Goal: Task Accomplishment & Management: Manage account settings

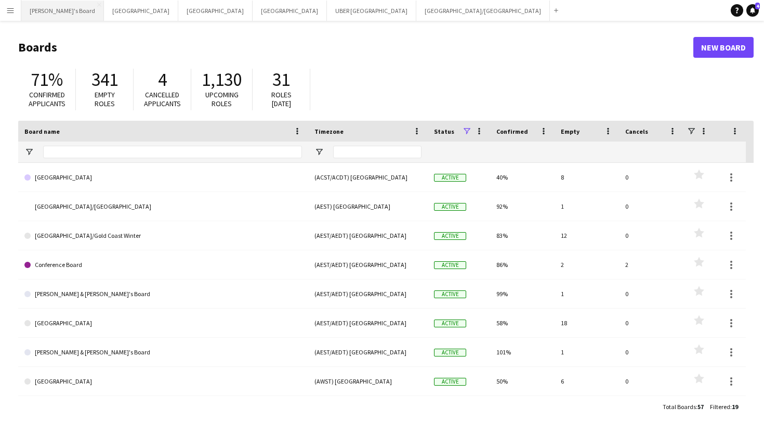
click at [48, 18] on button "Tennille's Board Close" at bounding box center [62, 11] width 83 height 20
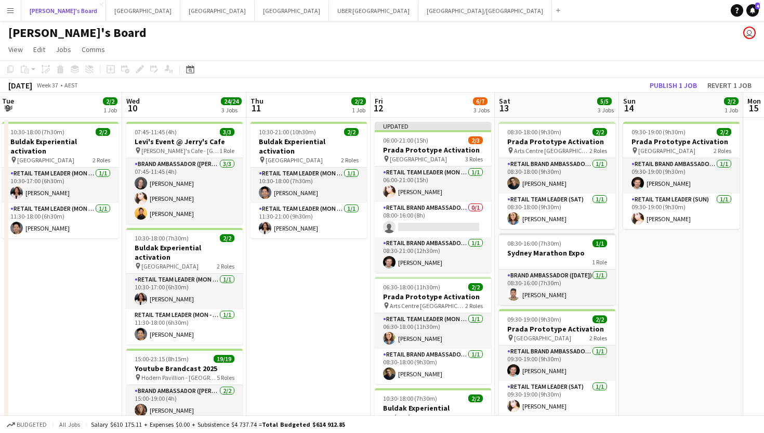
scroll to position [0, 277]
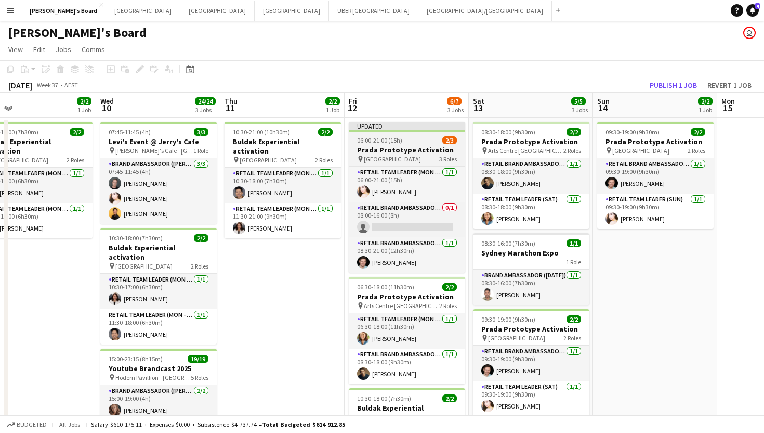
click at [410, 150] on h3 "Prada Prototype Activation" at bounding box center [407, 149] width 116 height 9
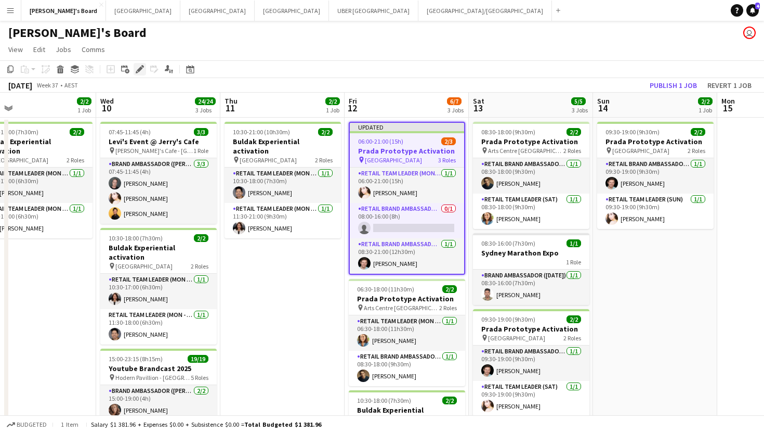
click at [142, 72] on icon "Edit" at bounding box center [140, 69] width 8 height 8
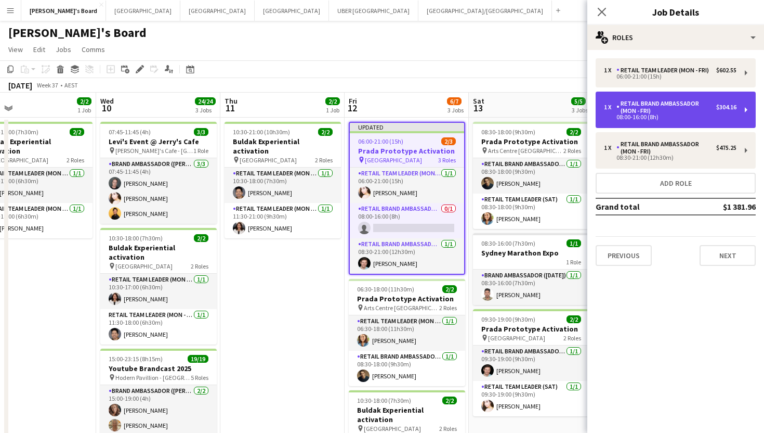
click at [661, 109] on div "RETAIL Brand Ambassador (Mon - Fri)" at bounding box center [667, 107] width 100 height 15
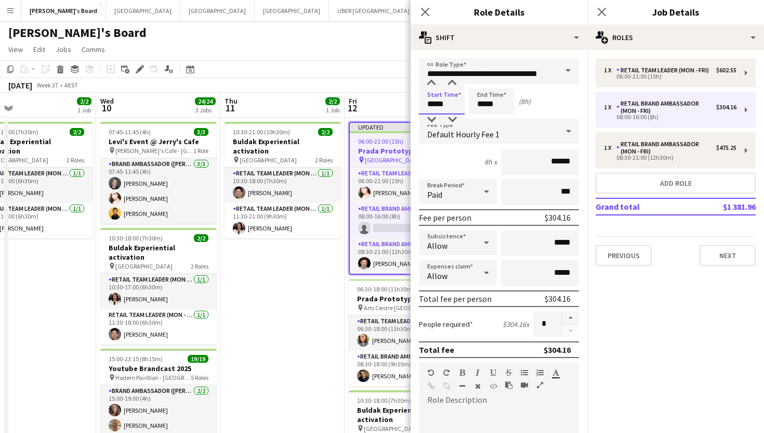
drag, startPoint x: 463, startPoint y: 105, endPoint x: 400, endPoint y: 105, distance: 62.9
click at [400, 105] on body "Menu Boards Boards Boards All jobs Status Workforce Workforce My Workforce Recr…" at bounding box center [382, 379] width 764 height 759
type input "*****"
click at [509, 107] on input "*****" at bounding box center [492, 101] width 46 height 26
click at [605, 13] on icon "Close pop-in" at bounding box center [602, 12] width 10 height 10
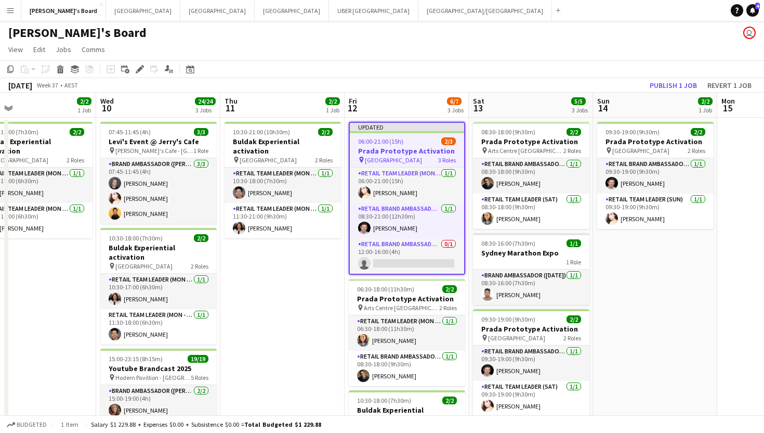
click at [421, 139] on div "06:00-21:00 (15h) 2/3" at bounding box center [407, 141] width 114 height 8
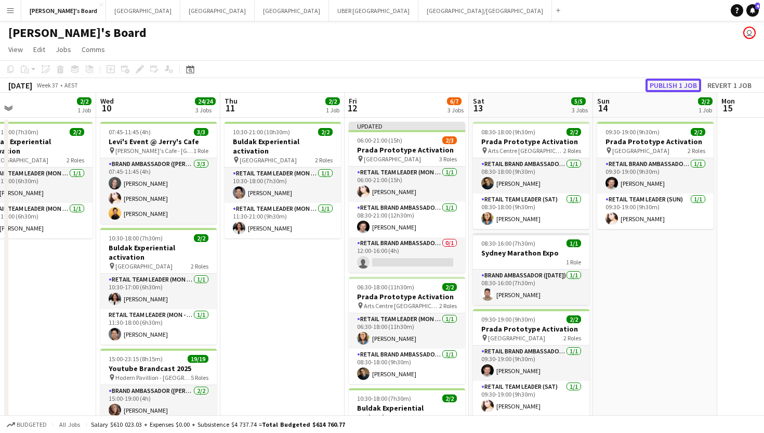
click at [682, 85] on button "Publish 1 job" at bounding box center [674, 86] width 56 height 14
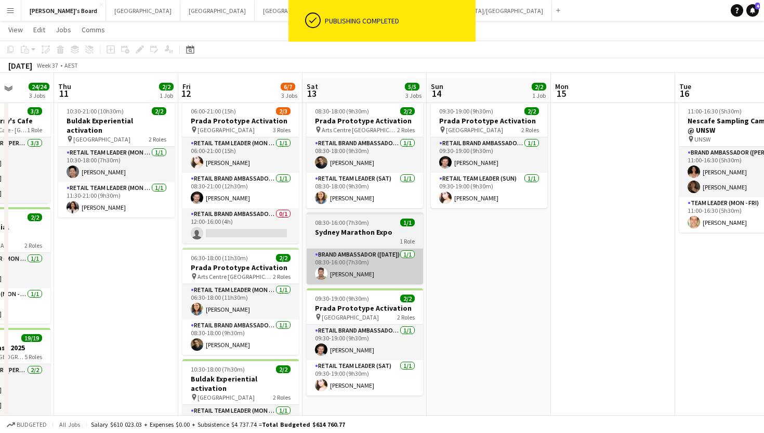
scroll to position [18, 0]
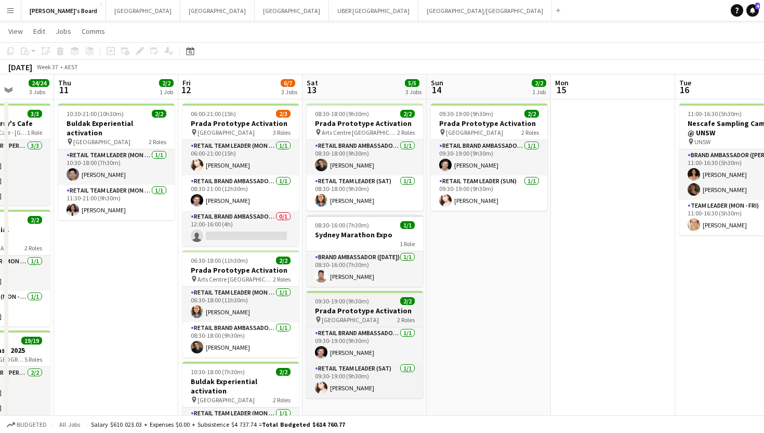
click at [368, 302] on div "09:30-19:00 (9h30m) 2/2" at bounding box center [365, 301] width 116 height 8
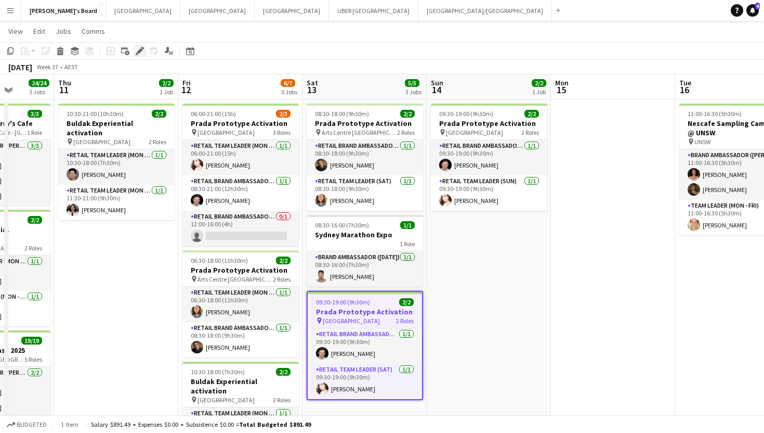
click at [136, 53] on icon "Edit" at bounding box center [140, 51] width 8 height 8
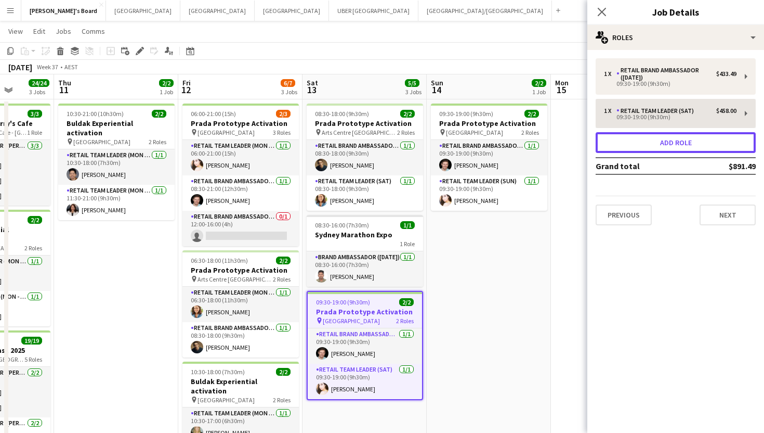
click at [661, 140] on button "Add role" at bounding box center [676, 142] width 160 height 21
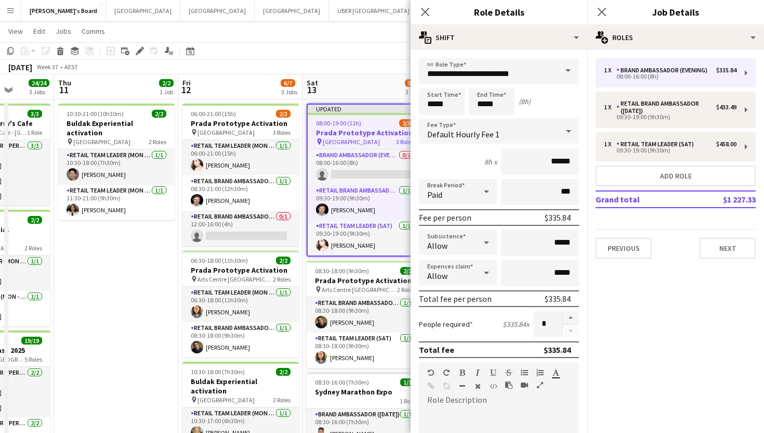
click at [565, 70] on span at bounding box center [568, 70] width 22 height 25
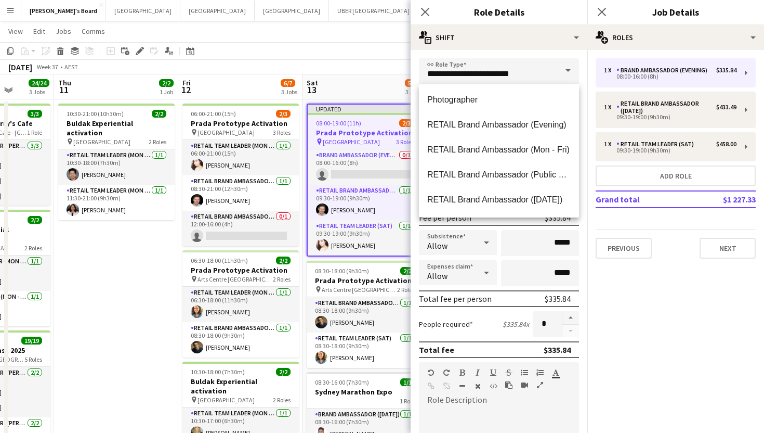
scroll to position [651, 0]
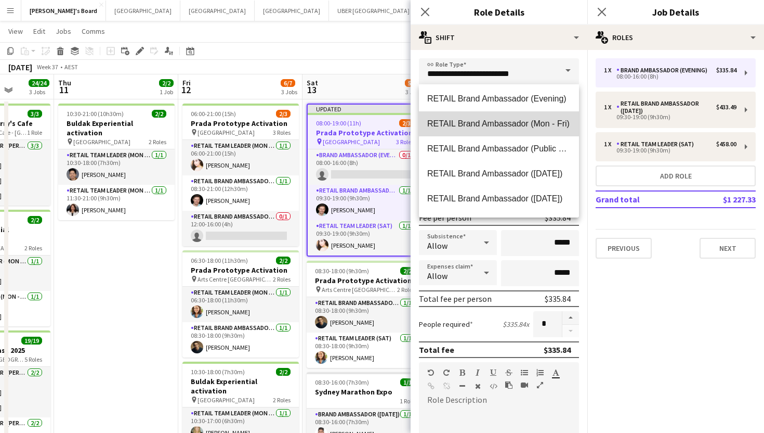
click at [482, 123] on span "RETAIL Brand Ambassador (Mon - Fri)" at bounding box center [499, 124] width 144 height 10
type input "**********"
type input "******"
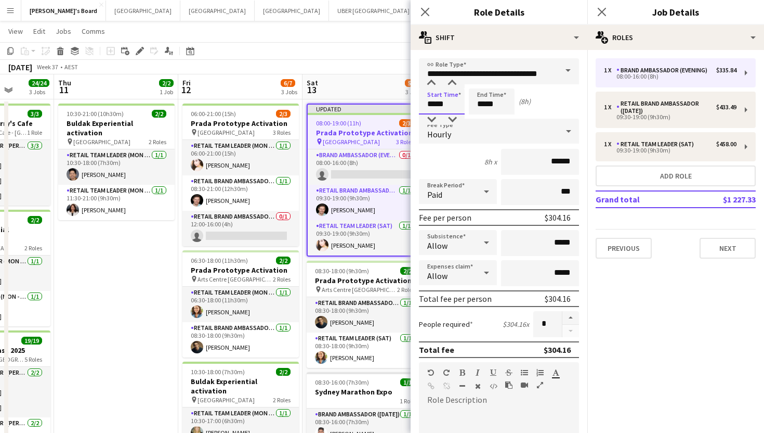
drag, startPoint x: 452, startPoint y: 107, endPoint x: 412, endPoint y: 107, distance: 40.0
click at [412, 107] on form "**********" at bounding box center [499, 381] width 177 height 646
type input "*****"
click at [601, 12] on icon "Close pop-in" at bounding box center [602, 12] width 10 height 10
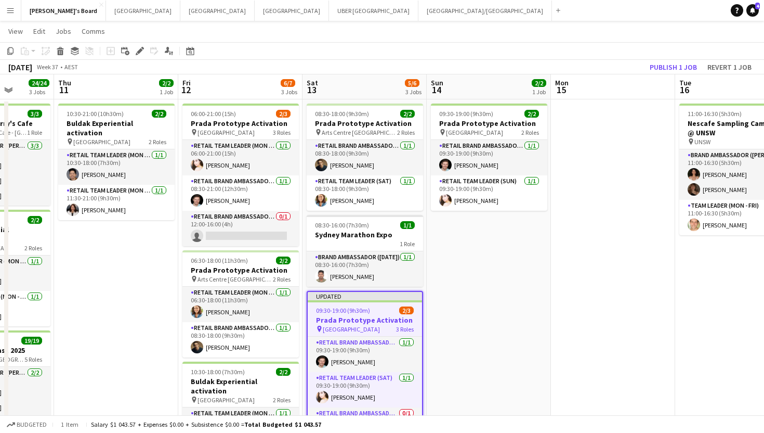
click at [378, 304] on app-job-card "Updated 09:30-19:00 (9h30m) 2/3 Prada Prototype Activation pin Melbourne Centra…" at bounding box center [365, 367] width 116 height 153
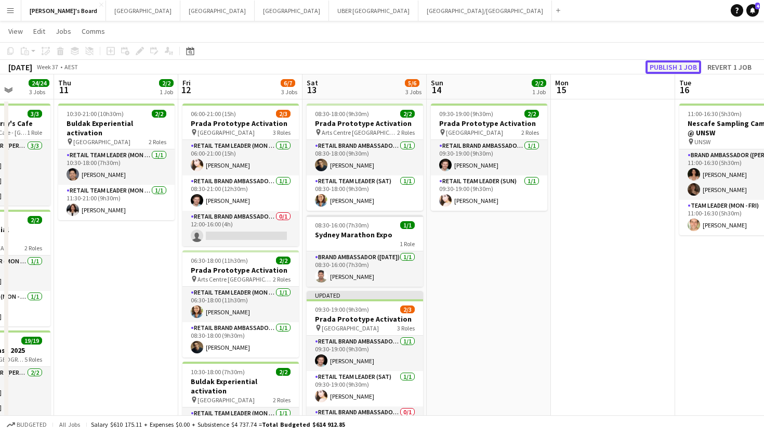
click at [663, 69] on button "Publish 1 job" at bounding box center [674, 67] width 56 height 14
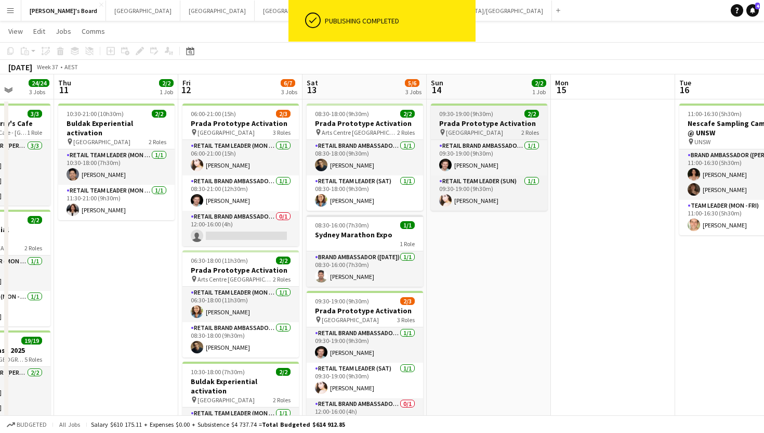
click at [486, 119] on h3 "Prada Prototype Activation" at bounding box center [489, 123] width 116 height 9
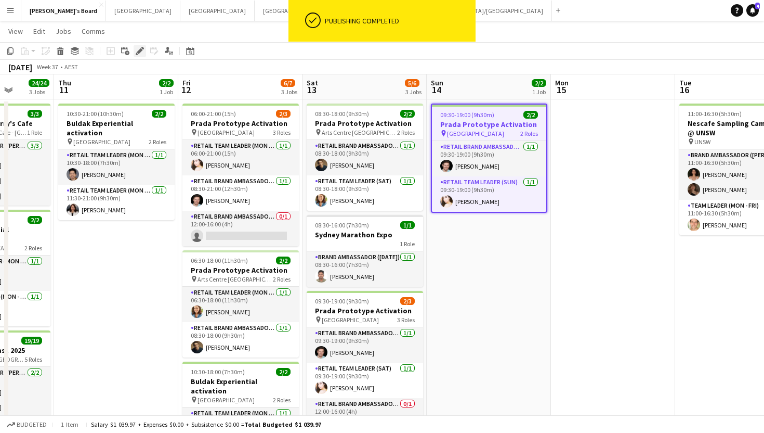
click at [141, 50] on icon at bounding box center [140, 51] width 6 height 6
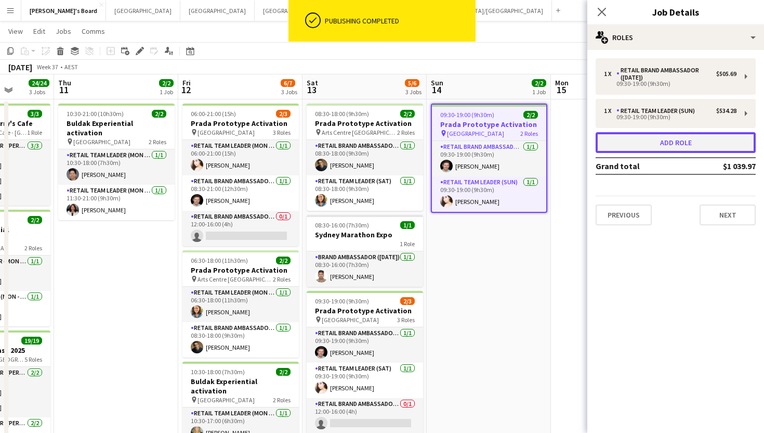
click at [685, 143] on button "Add role" at bounding box center [676, 142] width 160 height 21
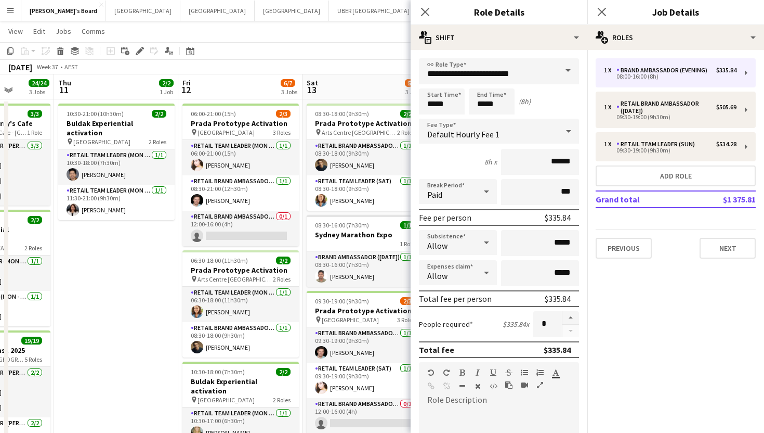
click at [567, 70] on span at bounding box center [568, 70] width 22 height 25
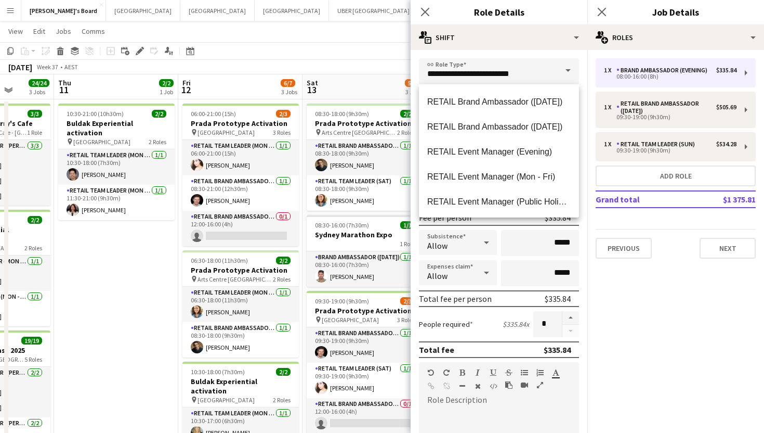
scroll to position [723, 0]
click at [488, 127] on span "RETAIL Brand Ambassador ([DATE])" at bounding box center [499, 126] width 144 height 10
type input "**********"
type input "******"
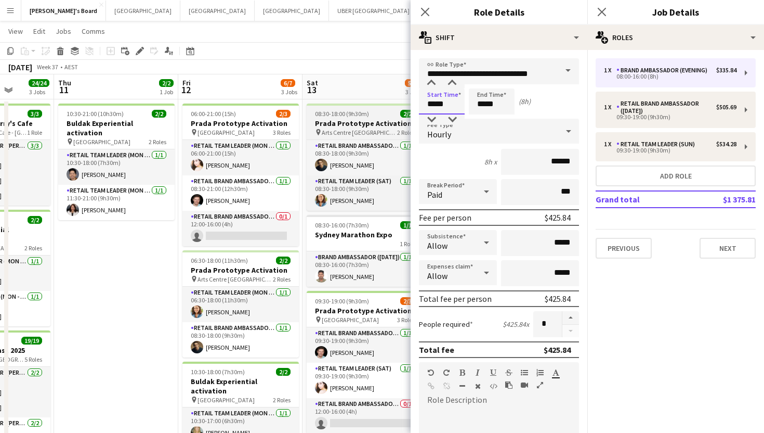
drag, startPoint x: 456, startPoint y: 106, endPoint x: 401, endPoint y: 106, distance: 54.6
click at [401, 106] on body "Menu Boards Boards Boards All jobs Status Workforce Workforce My Workforce Recr…" at bounding box center [382, 361] width 764 height 759
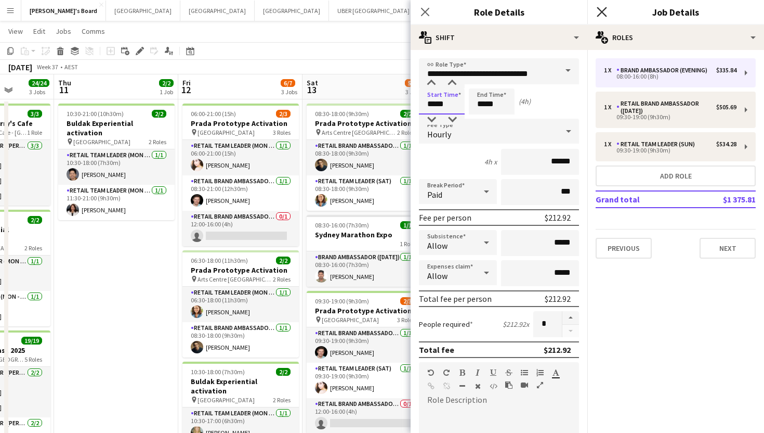
type input "*****"
click at [605, 9] on icon at bounding box center [602, 12] width 10 height 10
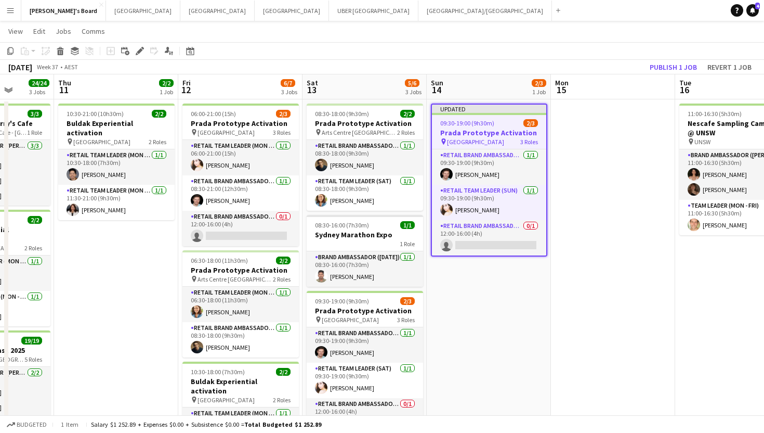
click at [496, 115] on app-job-card "Updated 09:30-19:00 (9h30m) 2/3 Prada Prototype Activation pin Melbourne Centra…" at bounding box center [489, 179] width 116 height 153
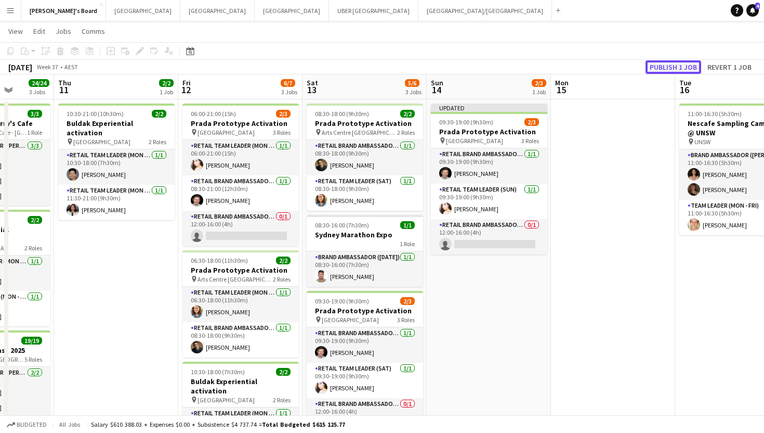
click at [654, 63] on button "Publish 1 job" at bounding box center [674, 67] width 56 height 14
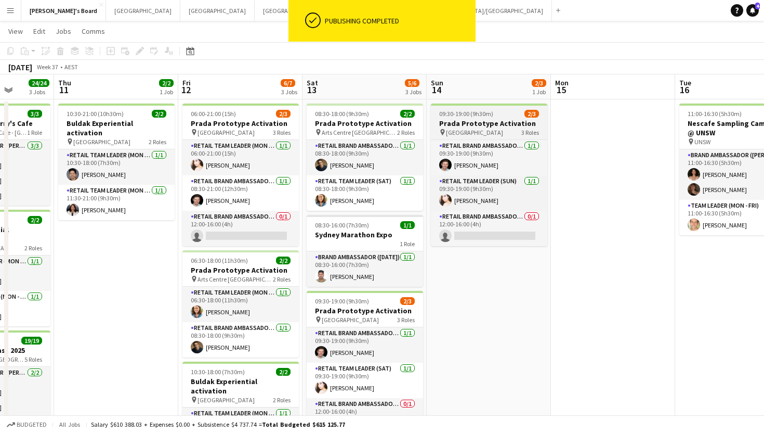
click at [503, 113] on div "09:30-19:00 (9h30m) 2/3" at bounding box center [489, 114] width 116 height 8
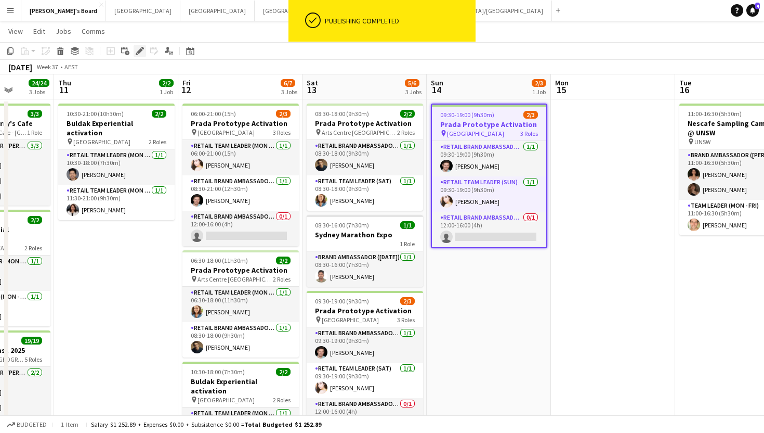
click at [139, 53] on icon at bounding box center [140, 51] width 6 height 6
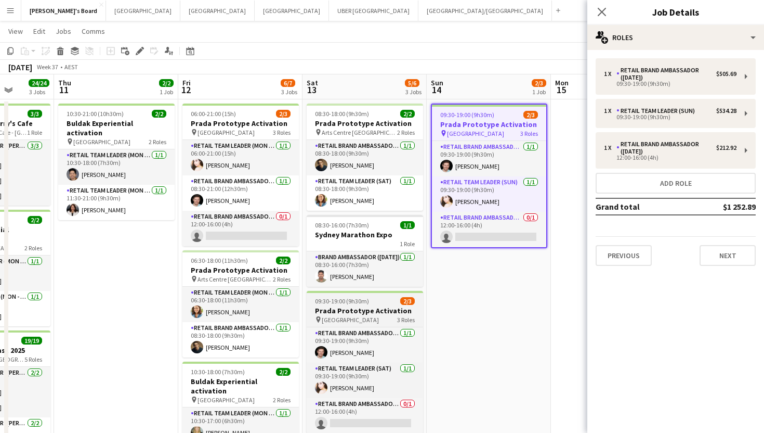
click at [361, 298] on span "09:30-19:00 (9h30m)" at bounding box center [342, 301] width 54 height 8
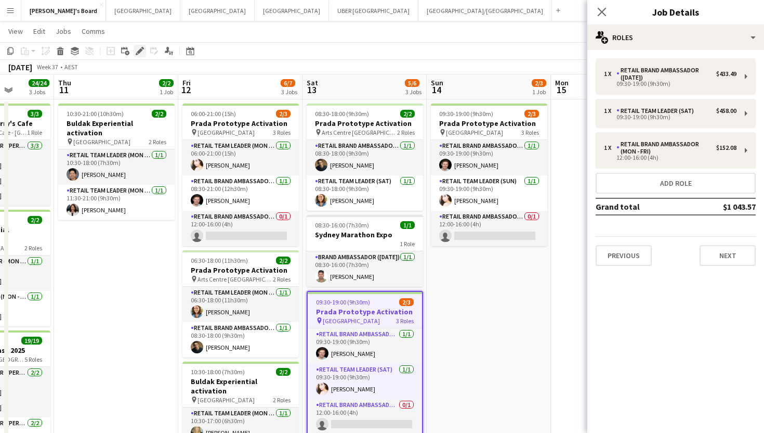
click at [138, 53] on icon at bounding box center [140, 51] width 6 height 6
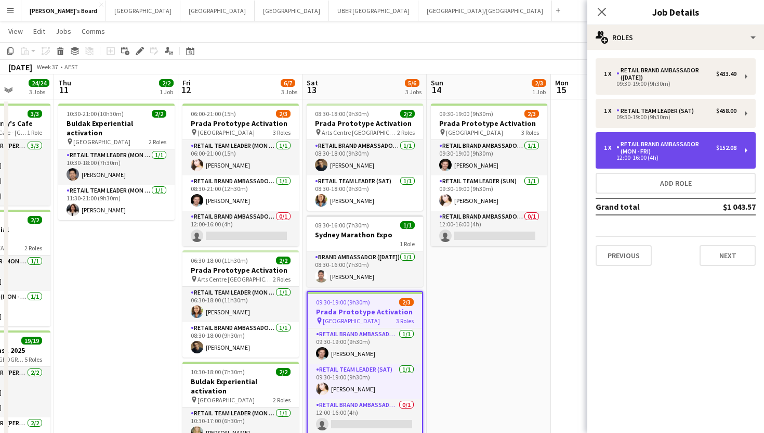
click at [640, 148] on div "RETAIL Brand Ambassador (Mon - Fri)" at bounding box center [667, 147] width 100 height 15
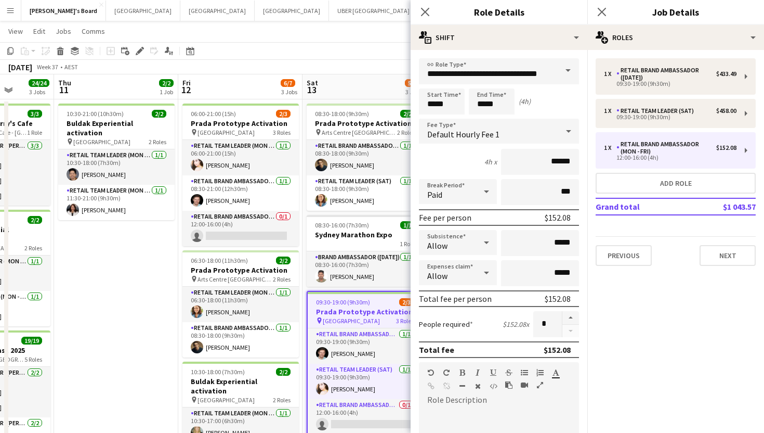
click at [571, 69] on span at bounding box center [568, 70] width 22 height 25
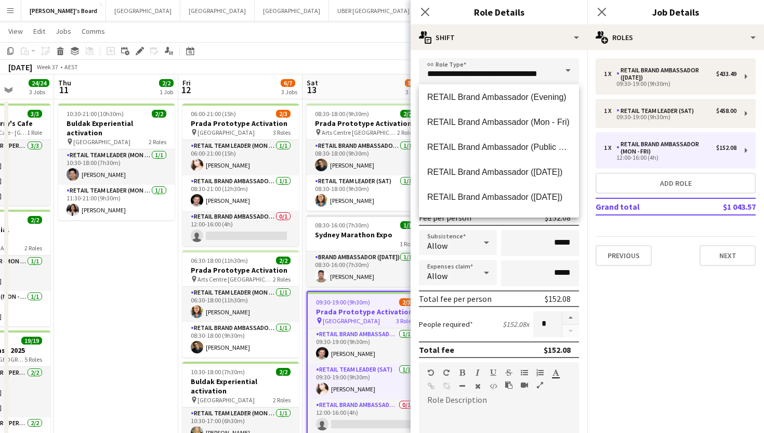
scroll to position [656, 0]
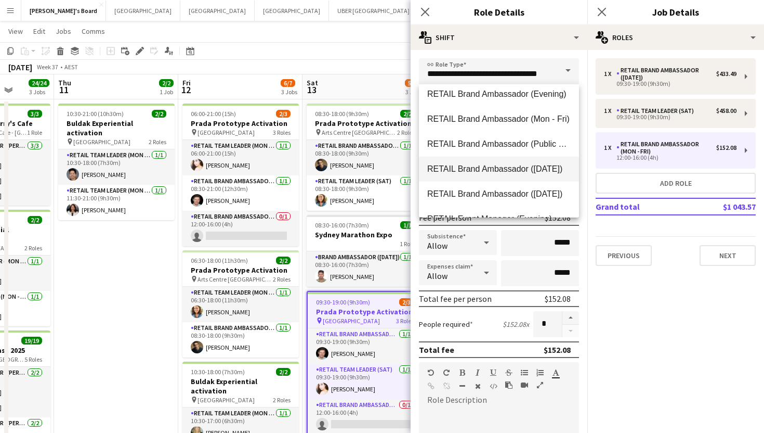
click at [490, 172] on span "RETAIL Brand Ambassador ([DATE])" at bounding box center [499, 169] width 144 height 10
type input "**********"
type input "******"
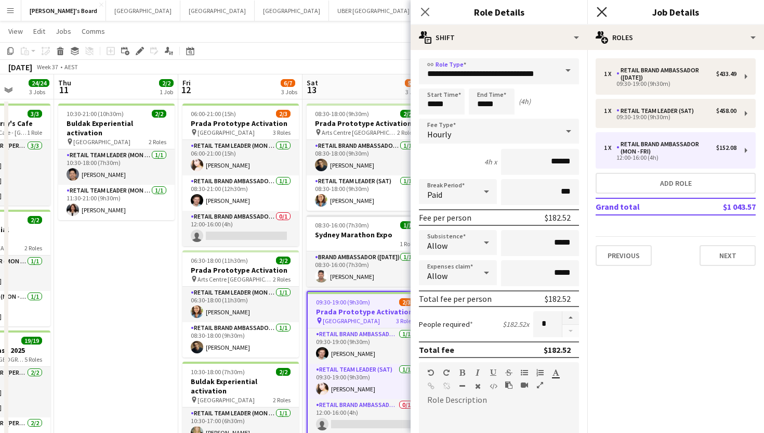
click at [606, 9] on icon "Close pop-in" at bounding box center [602, 12] width 10 height 10
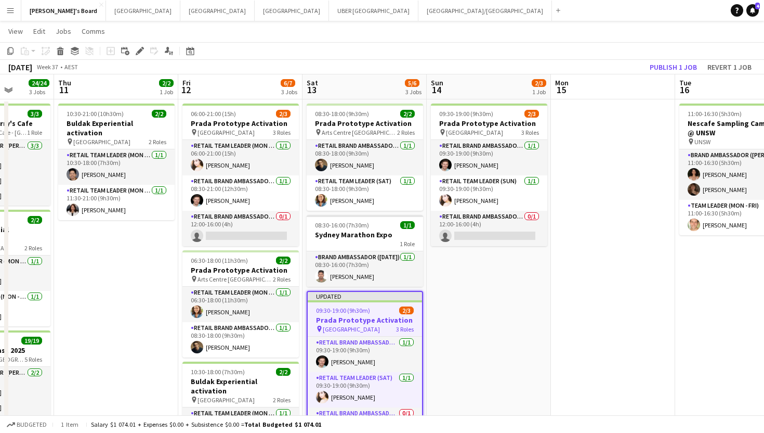
click at [349, 312] on span "09:30-19:00 (9h30m)" at bounding box center [343, 310] width 54 height 8
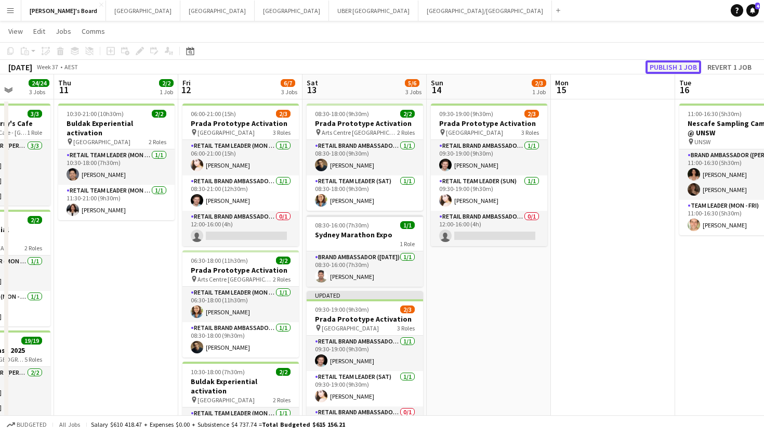
click at [680, 64] on button "Publish 1 job" at bounding box center [674, 67] width 56 height 14
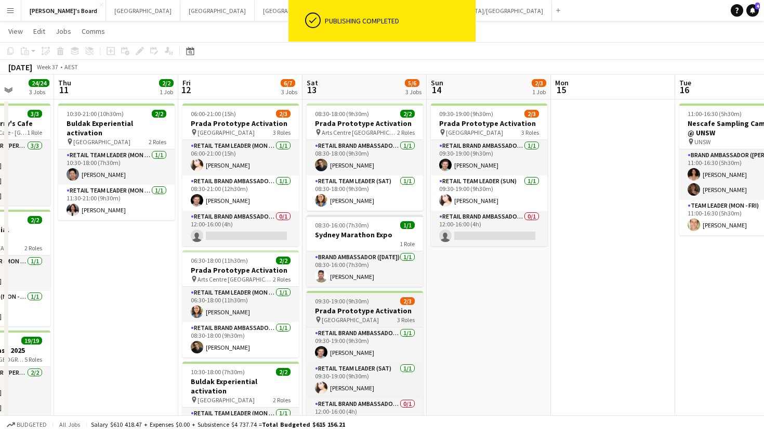
click at [357, 307] on h3 "Prada Prototype Activation" at bounding box center [365, 310] width 116 height 9
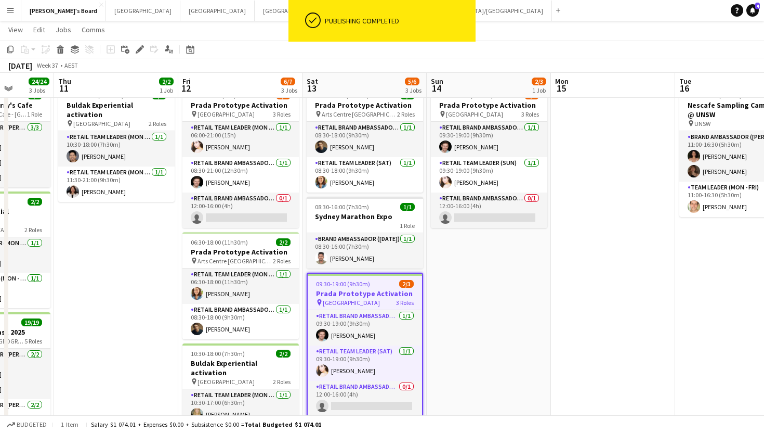
scroll to position [0, 0]
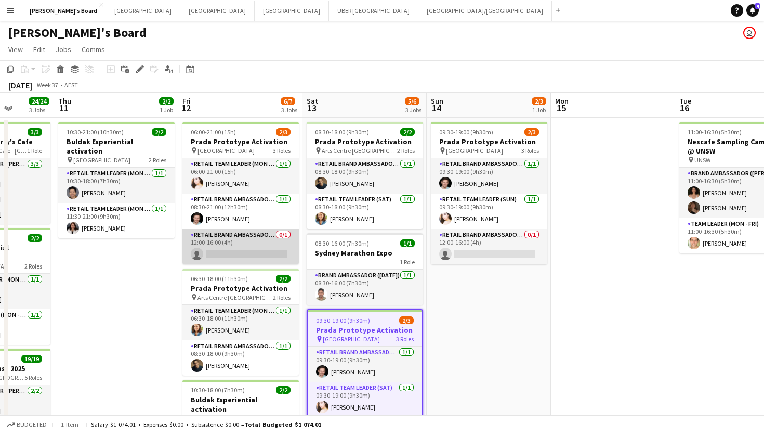
click at [241, 251] on app-card-role "RETAIL Brand Ambassador (Mon - Fri) 0/1 12:00-16:00 (4h) single-neutral-actions" at bounding box center [241, 246] width 116 height 35
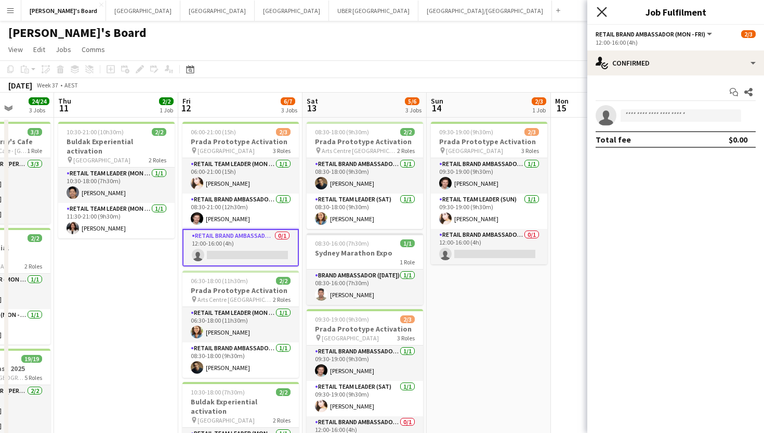
click at [605, 11] on icon "Close pop-in" at bounding box center [602, 12] width 10 height 10
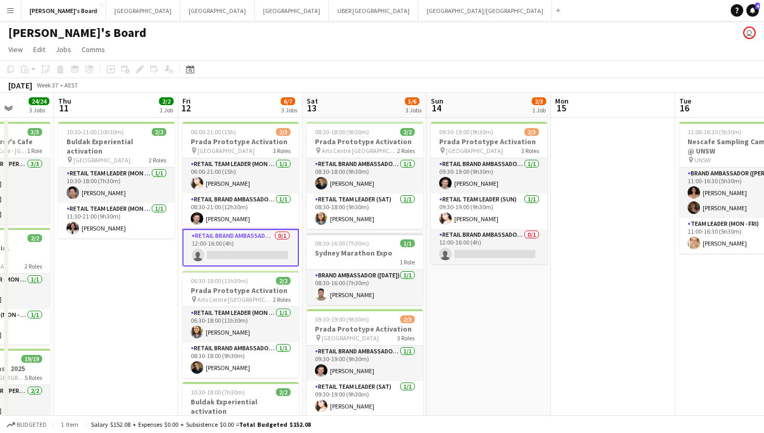
scroll to position [72, 0]
